Goal: Complete application form

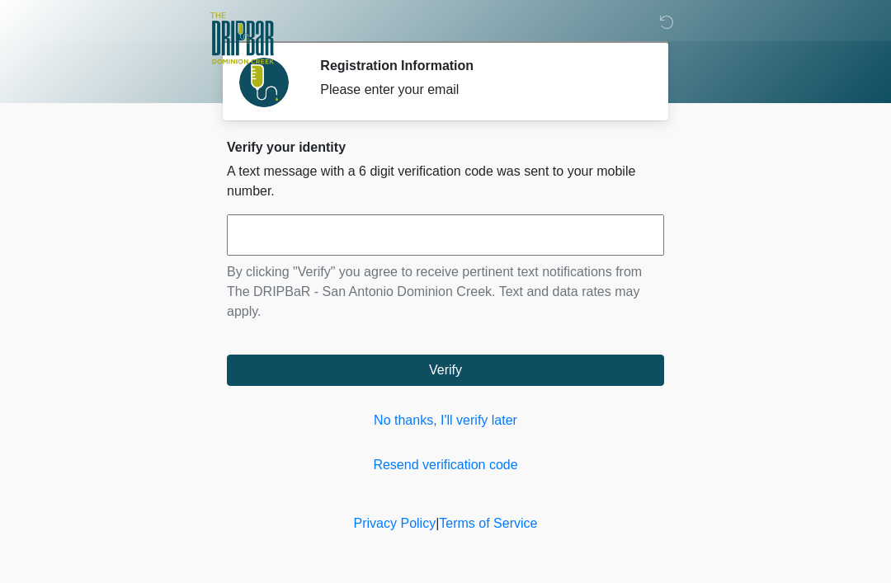
click at [274, 229] on input "text" at bounding box center [445, 235] width 437 height 41
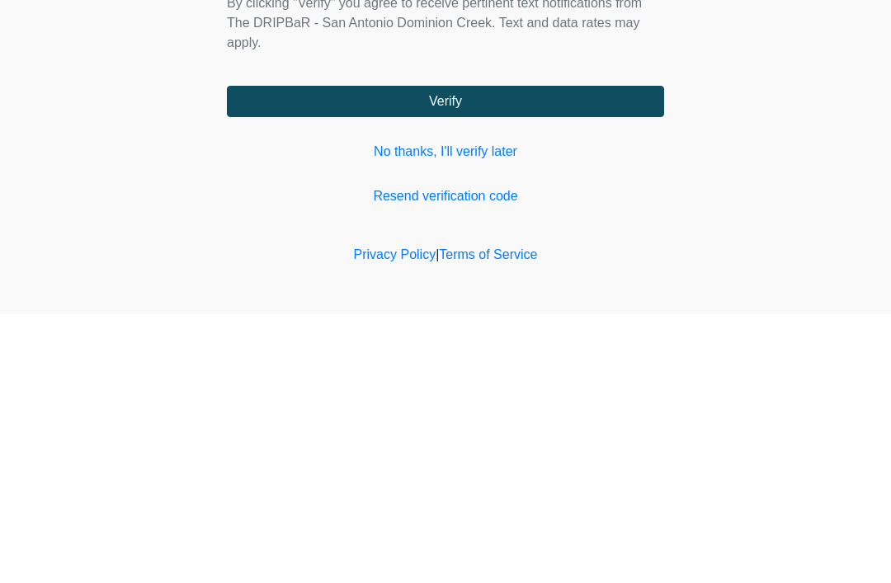
type input "******"
click at [318, 355] on button "Verify" at bounding box center [445, 370] width 437 height 31
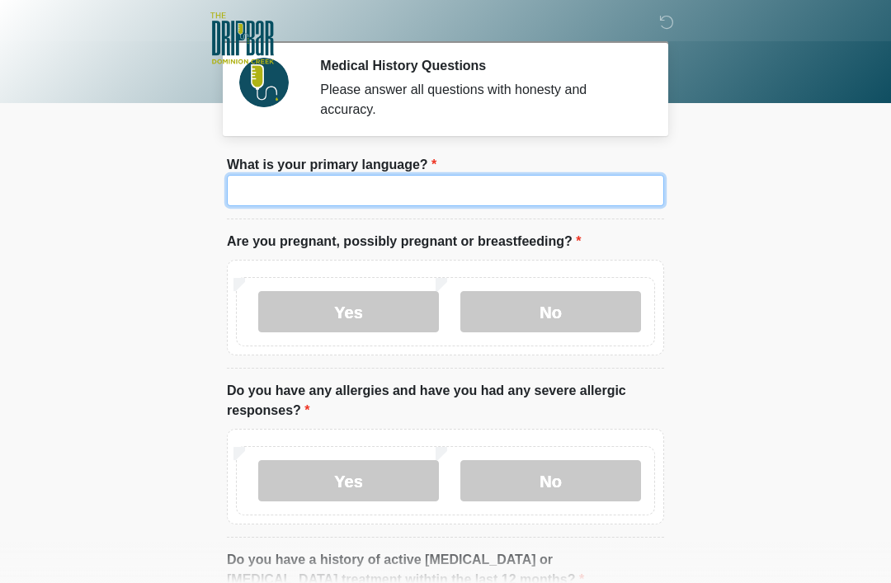
click at [643, 199] on input "What is your primary language?" at bounding box center [445, 190] width 437 height 31
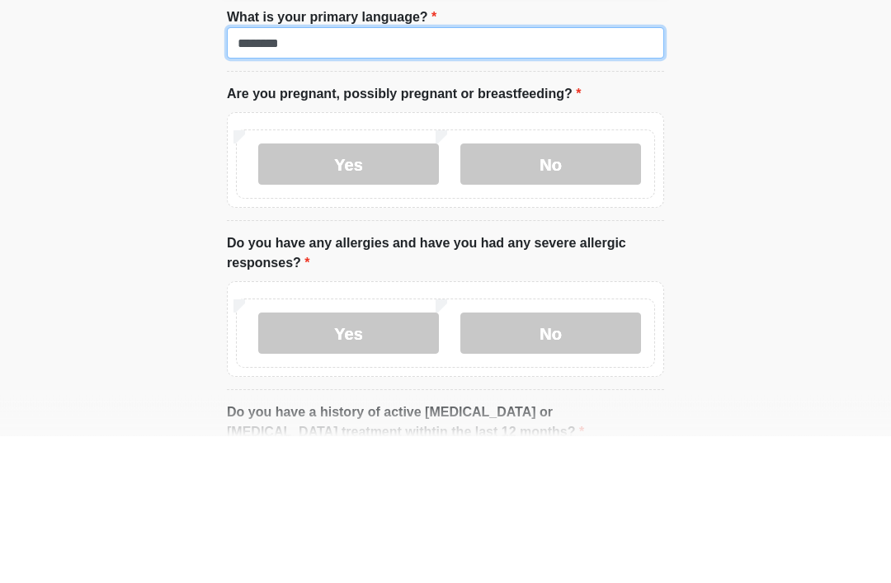
type input "*******"
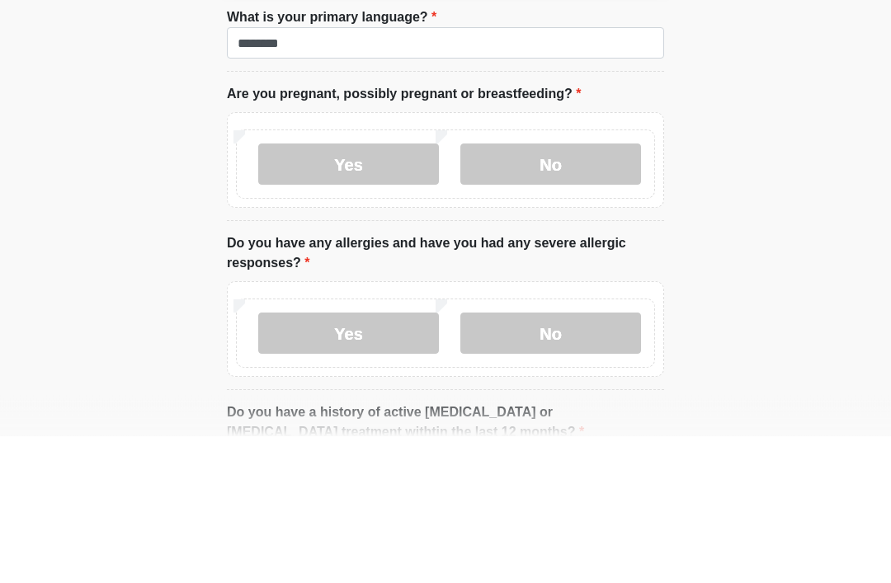
click at [579, 291] on label "No" at bounding box center [550, 311] width 181 height 41
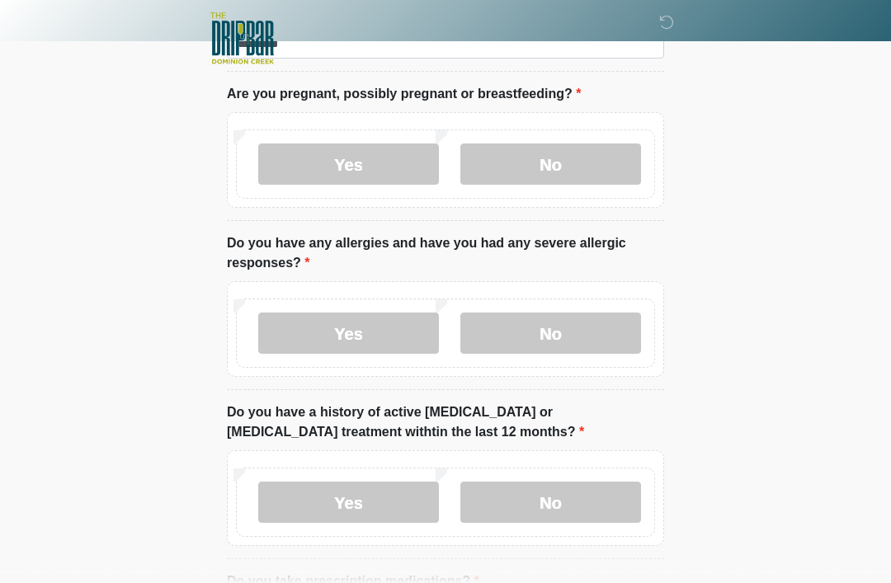
click at [598, 337] on label "No" at bounding box center [550, 333] width 181 height 41
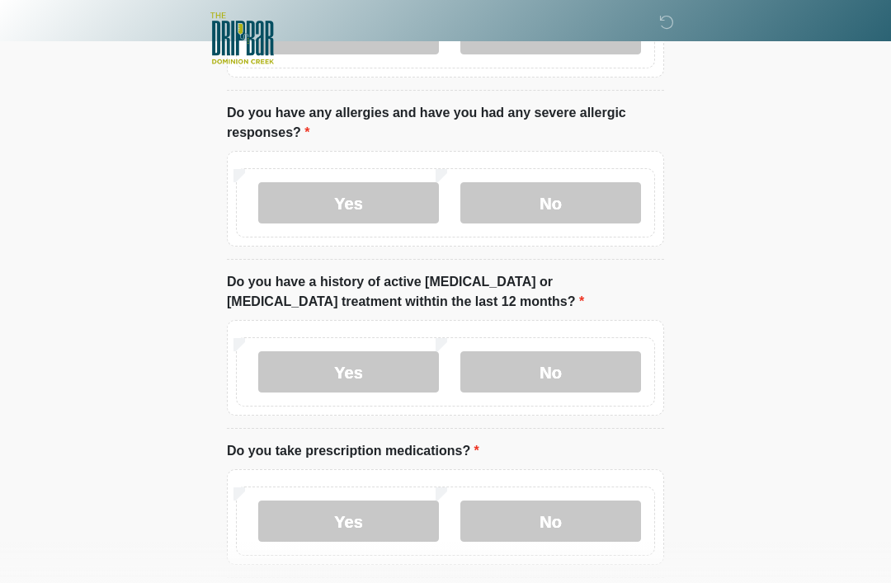
scroll to position [279, 0]
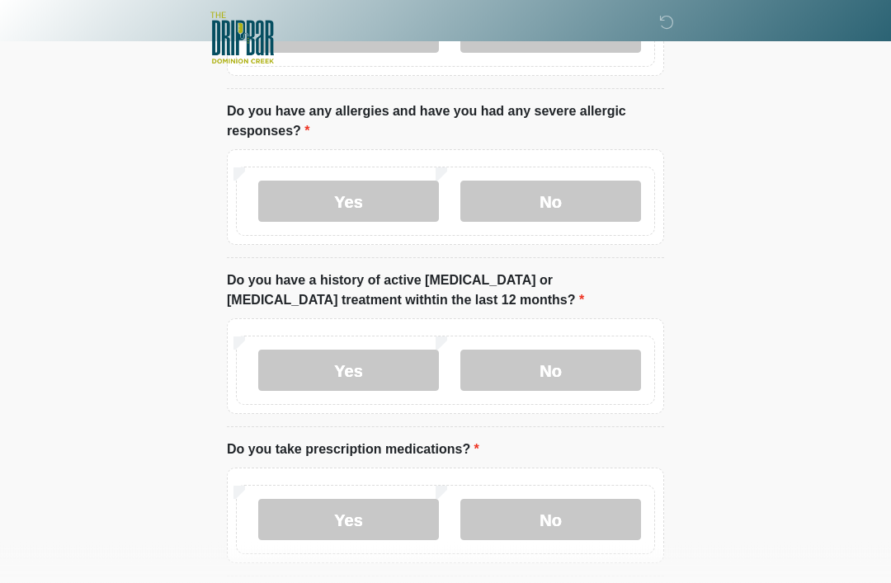
click at [604, 372] on label "No" at bounding box center [550, 371] width 181 height 41
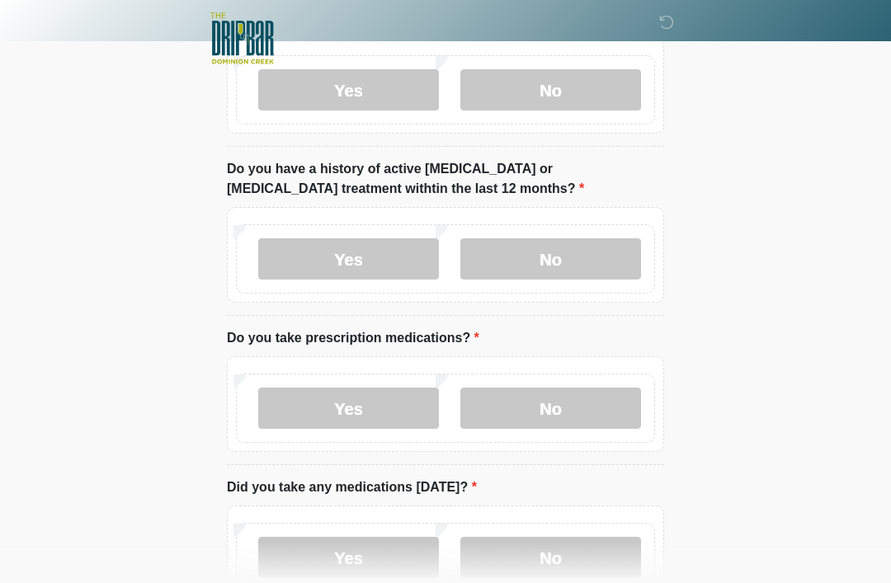
scroll to position [418, 0]
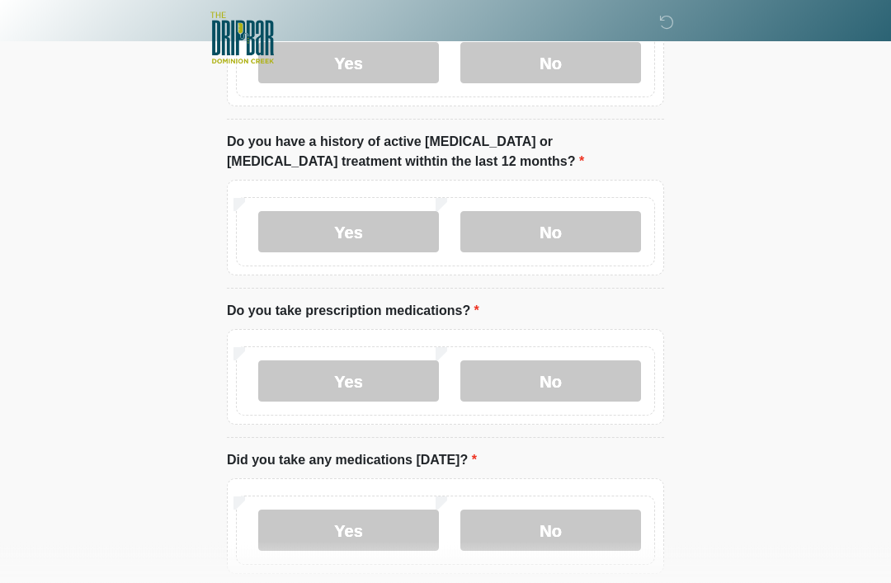
click at [614, 380] on label "No" at bounding box center [550, 381] width 181 height 41
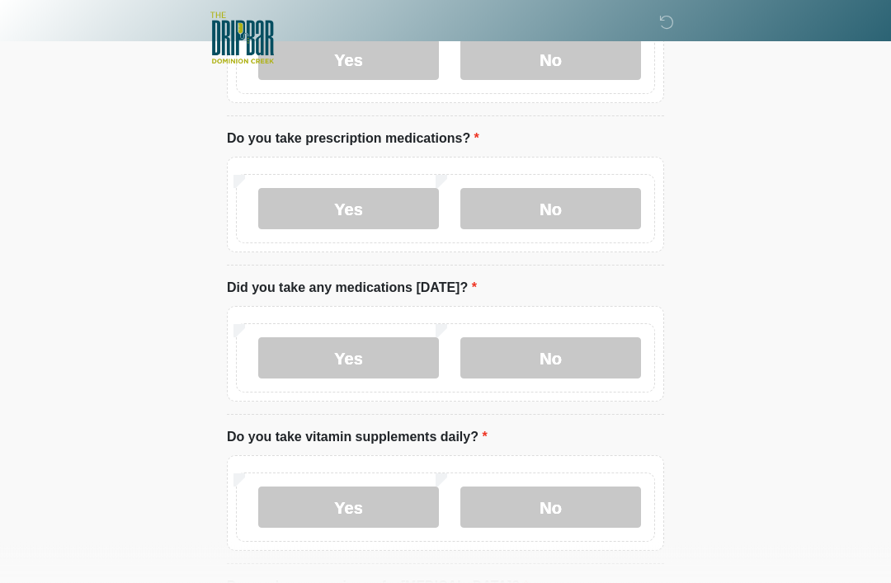
scroll to position [594, 0]
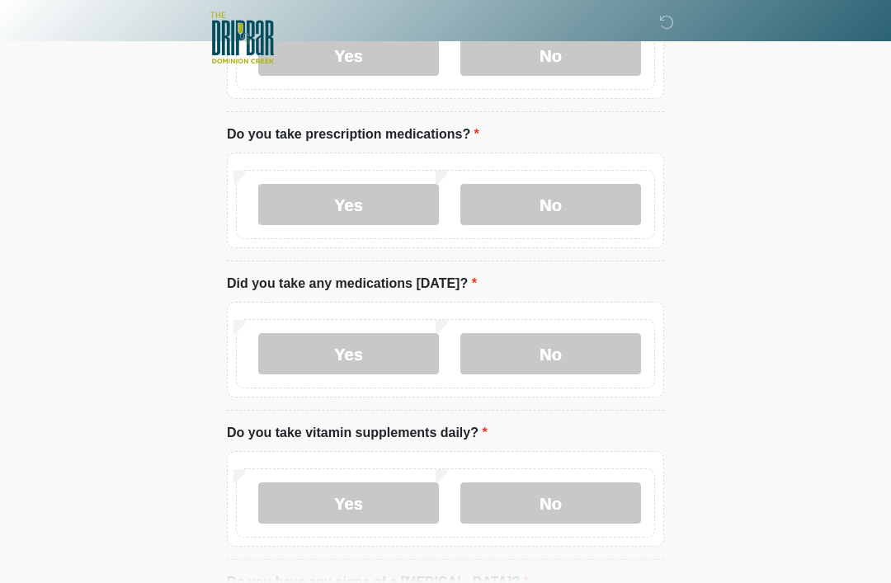
click at [604, 361] on label "No" at bounding box center [550, 354] width 181 height 41
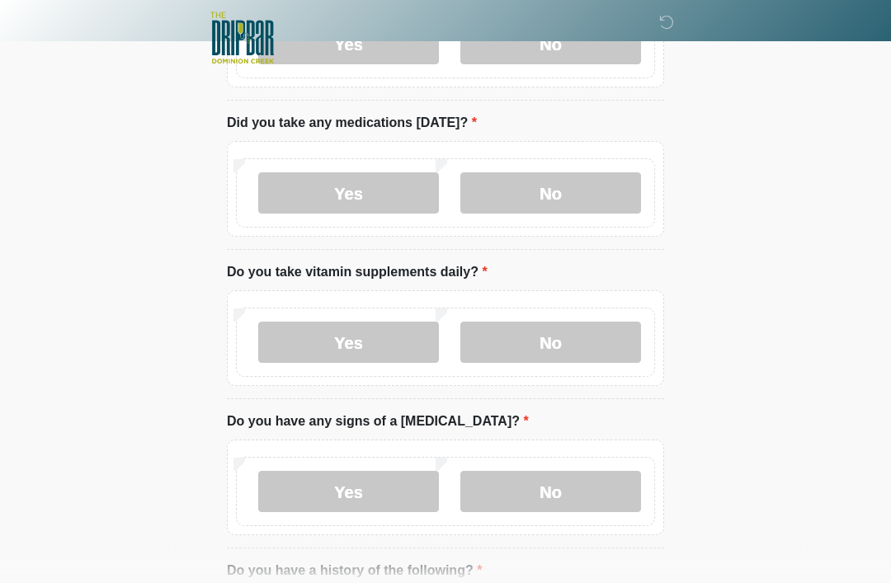
scroll to position [758, 0]
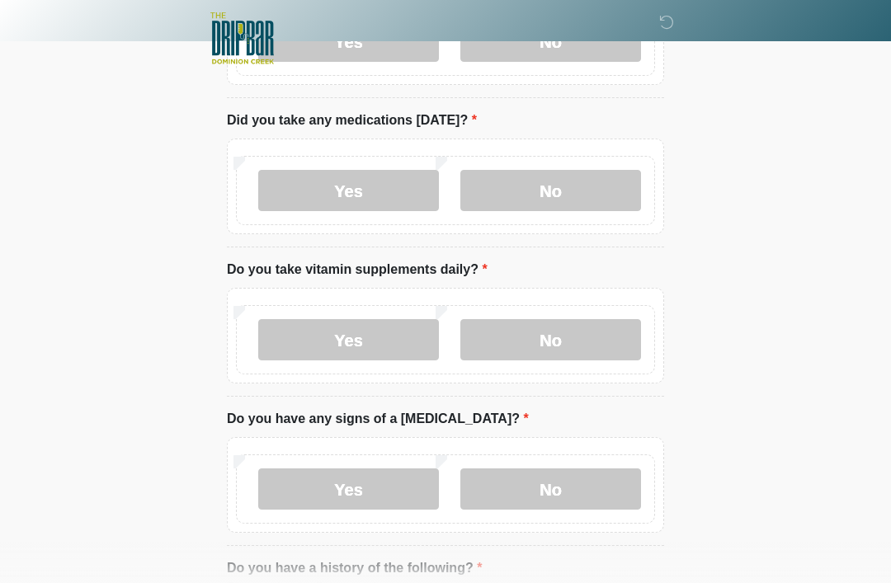
click at [606, 347] on label "No" at bounding box center [550, 339] width 181 height 41
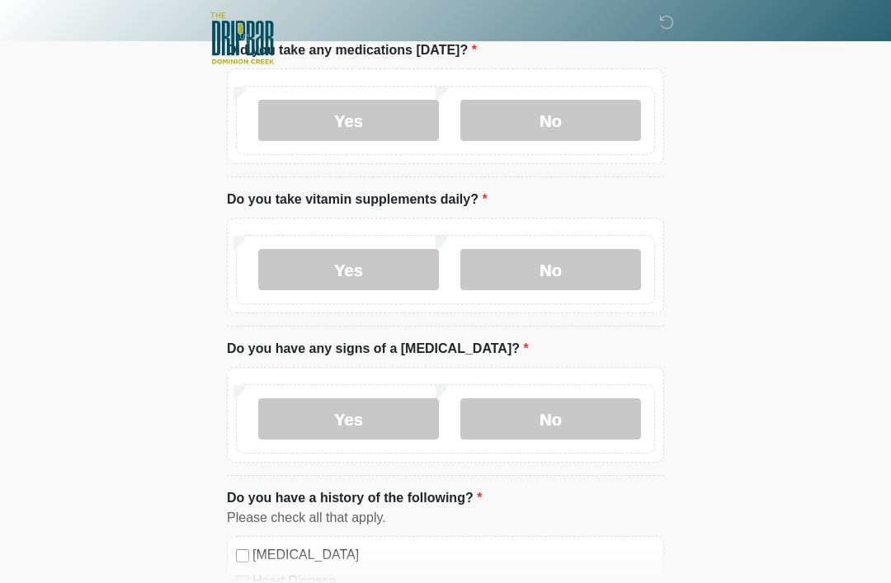
scroll to position [831, 0]
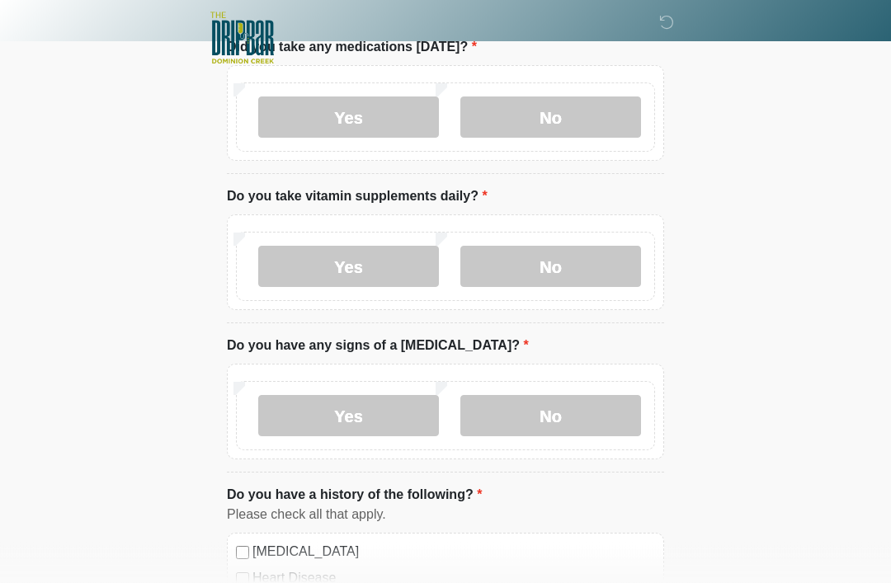
click at [611, 419] on label "No" at bounding box center [550, 416] width 181 height 41
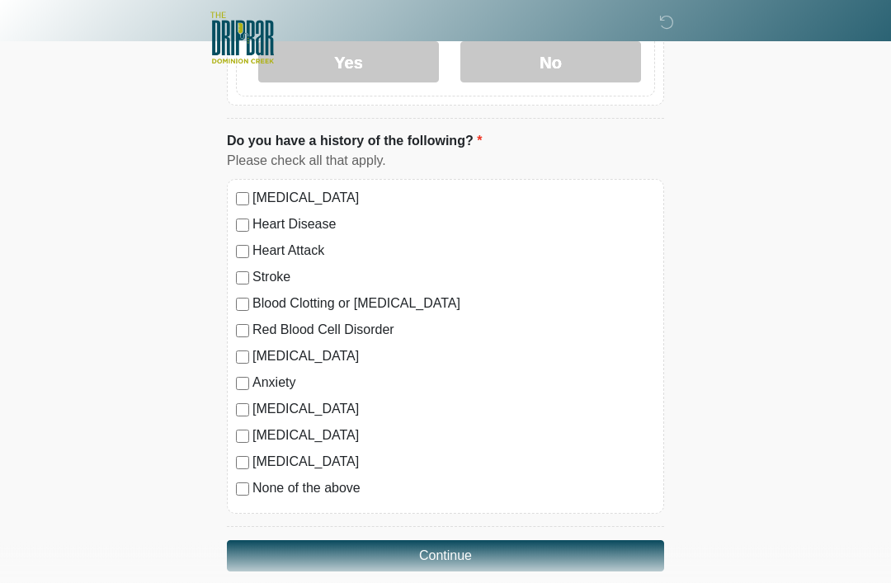
scroll to position [1190, 0]
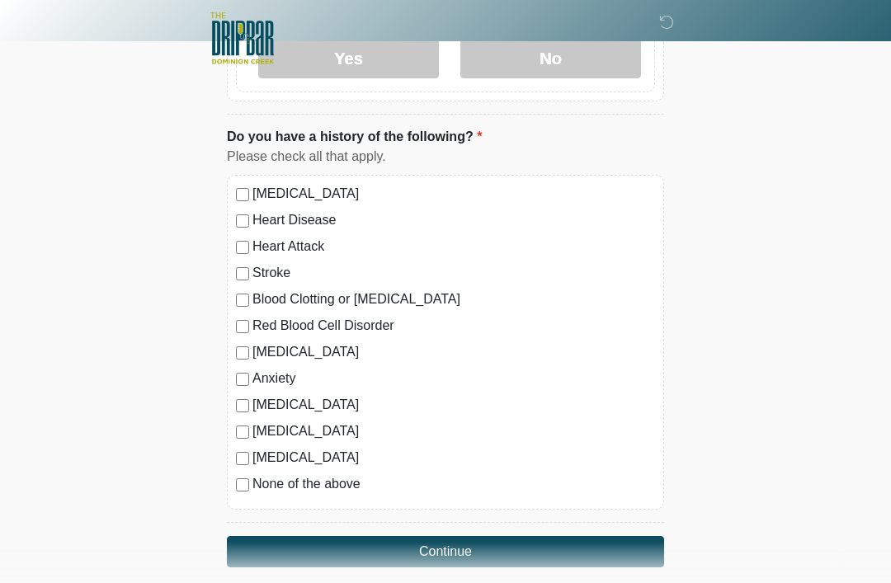
click at [234, 486] on div "High Blood Pressure Heart Disease Heart Attack Stroke Blood Clotting or Bleedin…" at bounding box center [445, 342] width 437 height 335
click at [626, 544] on button "Continue" at bounding box center [445, 551] width 437 height 31
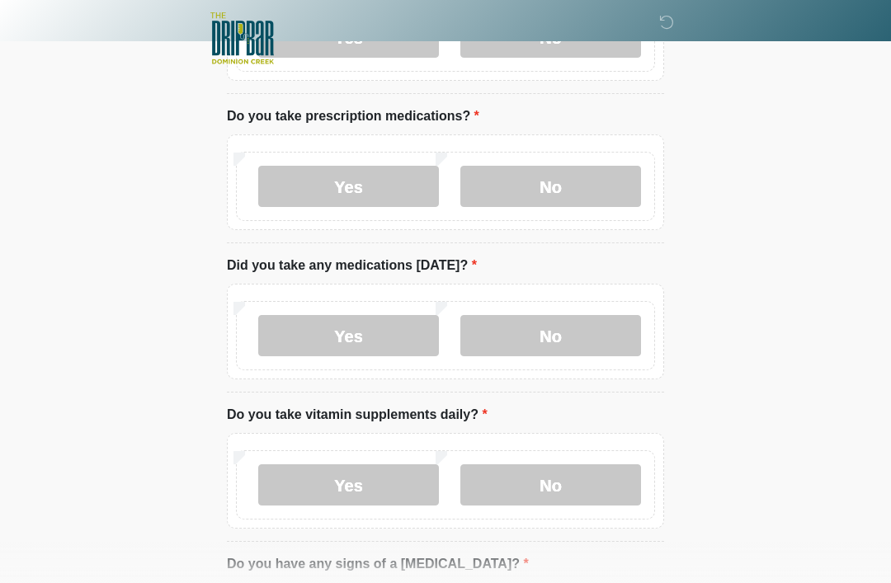
scroll to position [0, 0]
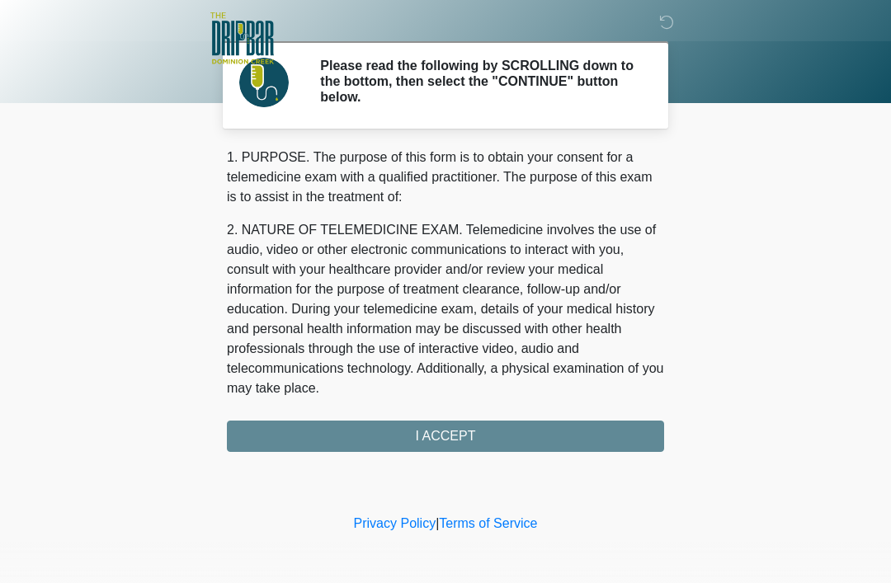
click at [596, 441] on div "1. PURPOSE. The purpose of this form is to obtain your consent for a telemedici…" at bounding box center [445, 300] width 437 height 304
click at [532, 431] on div "1. PURPOSE. The purpose of this form is to obtain your consent for a telemedici…" at bounding box center [445, 300] width 437 height 304
click at [451, 436] on div "1. PURPOSE. The purpose of this form is to obtain your consent for a telemedici…" at bounding box center [445, 300] width 437 height 304
click at [460, 431] on div "1. PURPOSE. The purpose of this form is to obtain your consent for a telemedici…" at bounding box center [445, 300] width 437 height 304
click at [460, 430] on div "1. PURPOSE. The purpose of this form is to obtain your consent for a telemedici…" at bounding box center [445, 300] width 437 height 304
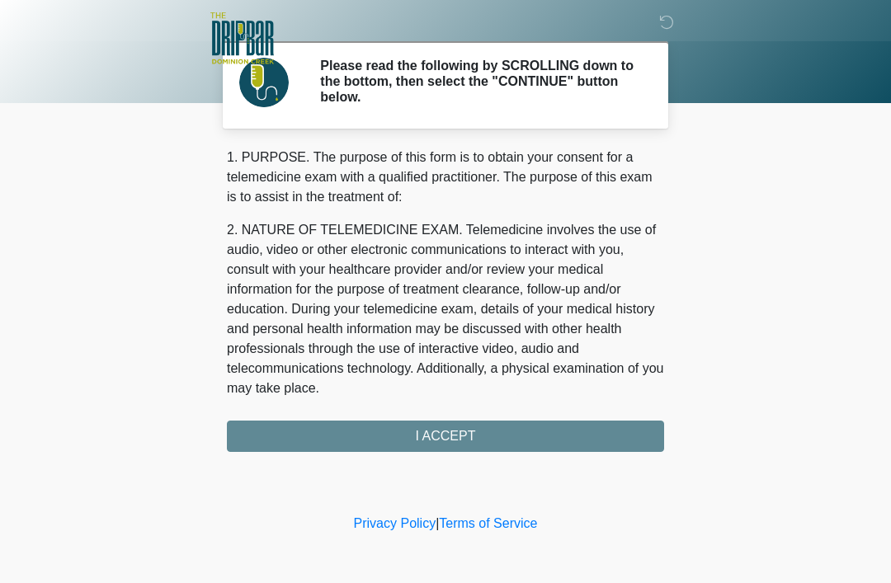
click at [463, 434] on div "1. PURPOSE. The purpose of this form is to obtain your consent for a telemedici…" at bounding box center [445, 300] width 437 height 304
click at [491, 429] on div "1. PURPOSE. The purpose of this form is to obtain your consent for a telemedici…" at bounding box center [445, 300] width 437 height 304
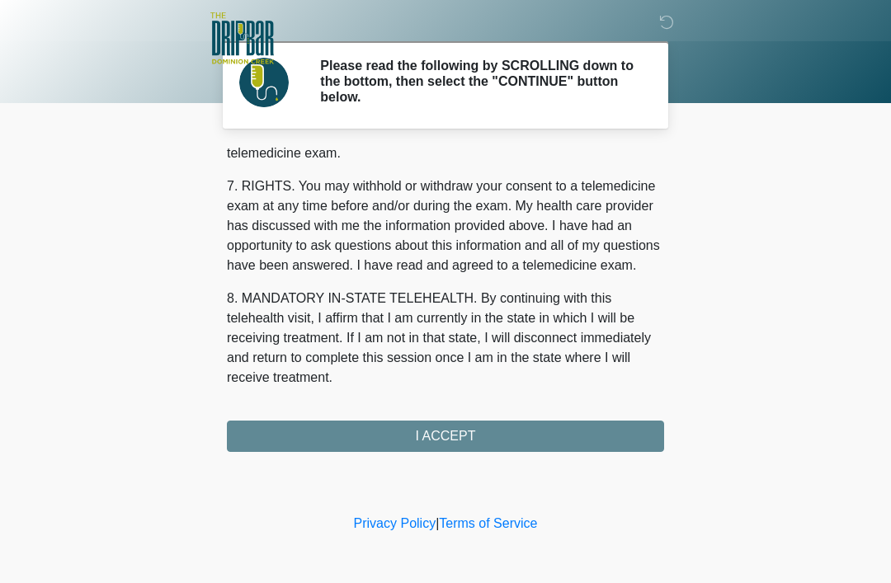
scroll to position [724, 0]
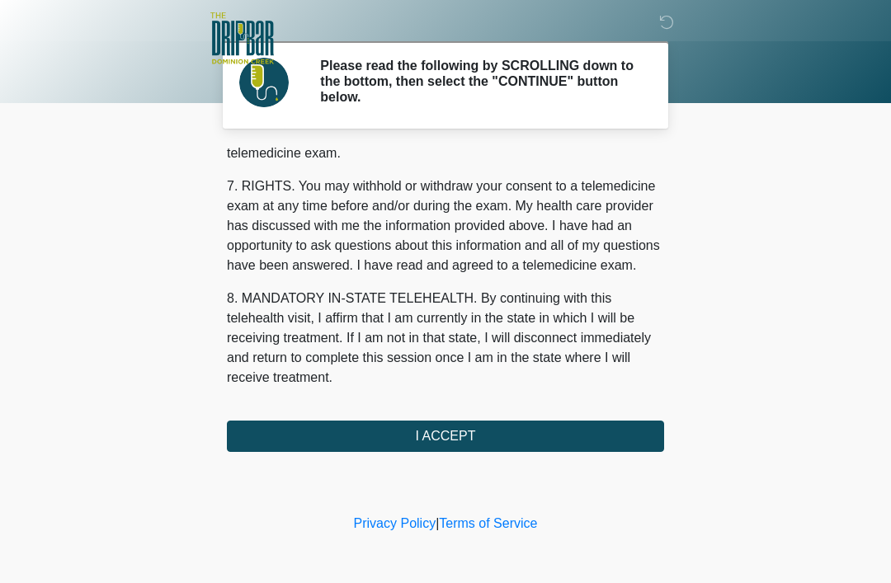
click at [519, 437] on button "I ACCEPT" at bounding box center [445, 436] width 437 height 31
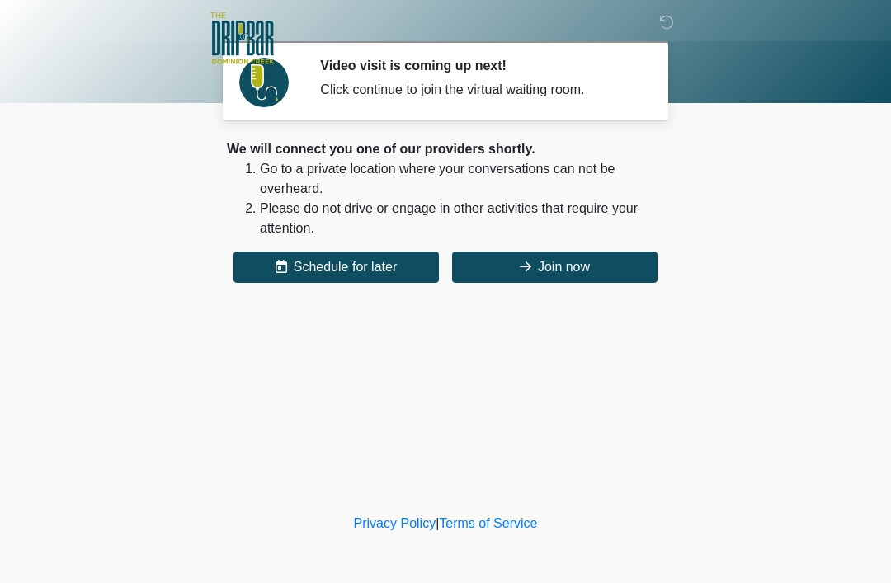
click at [580, 269] on button "Join now" at bounding box center [554, 267] width 205 height 31
